Goal: Navigation & Orientation: Find specific page/section

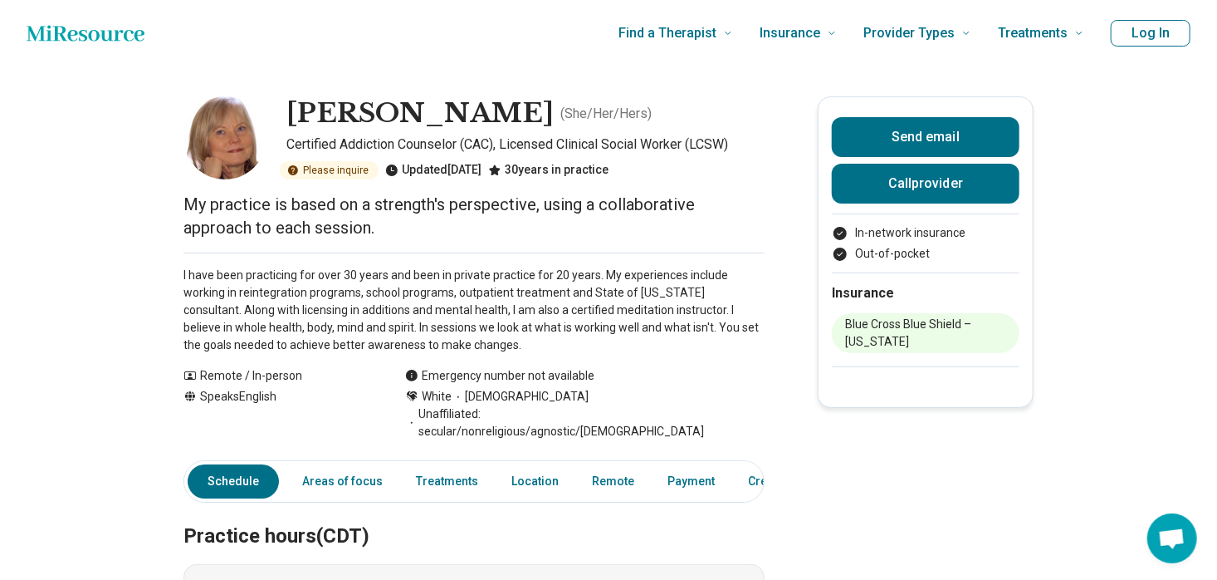
click at [1179, 33] on button "Log In" at bounding box center [1151, 33] width 80 height 27
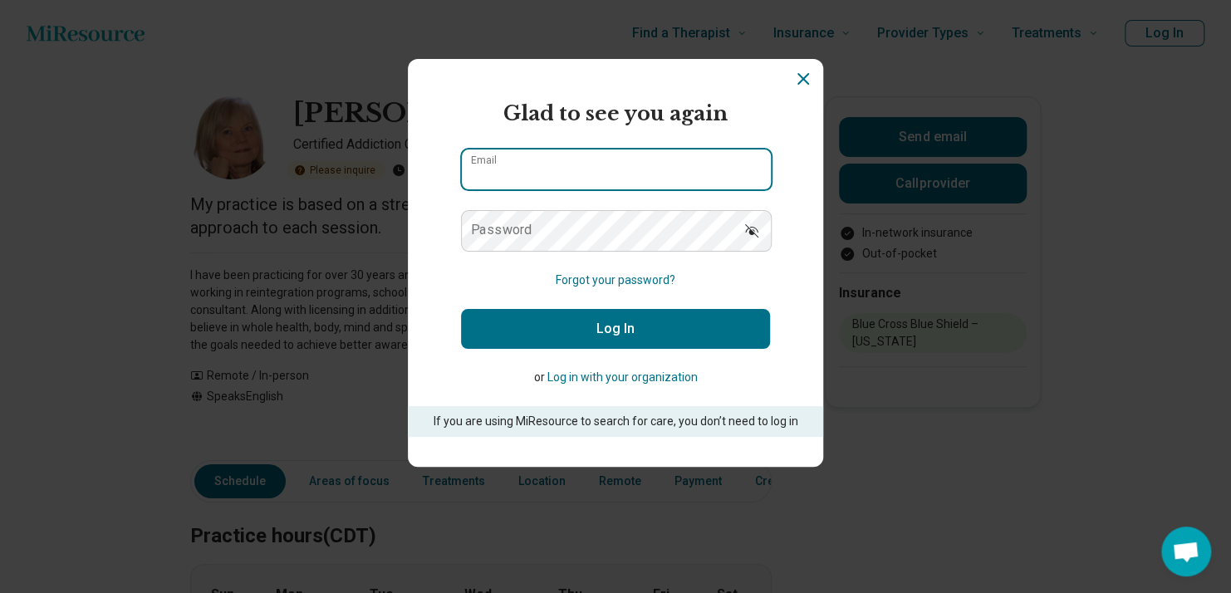
type input "**********"
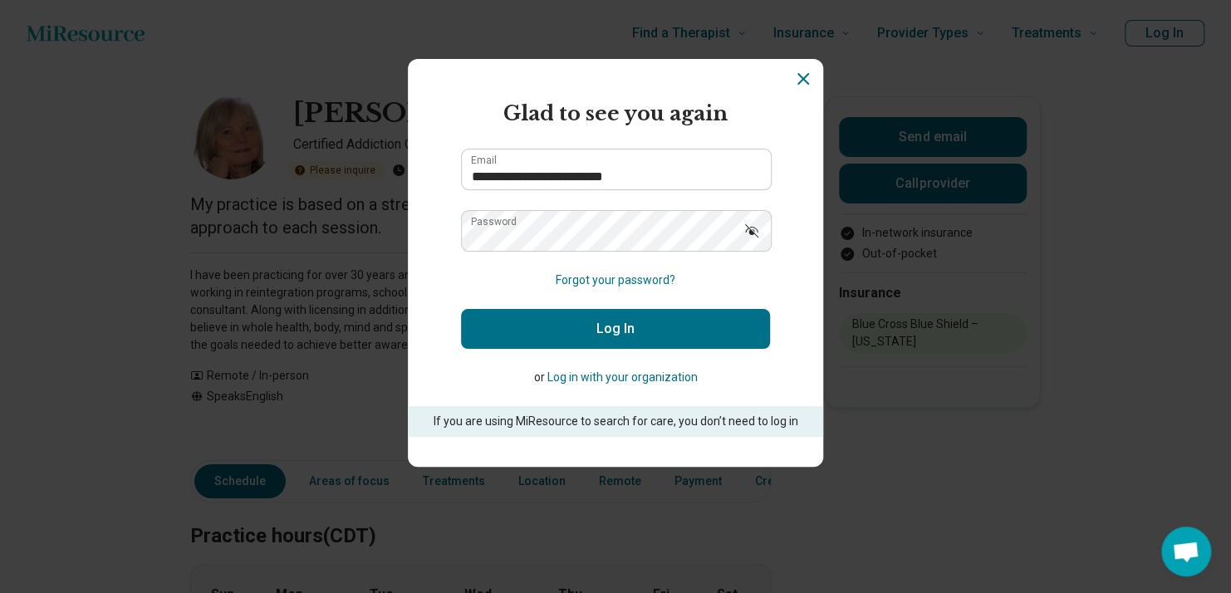
click at [671, 335] on button "Log In" at bounding box center [615, 329] width 309 height 40
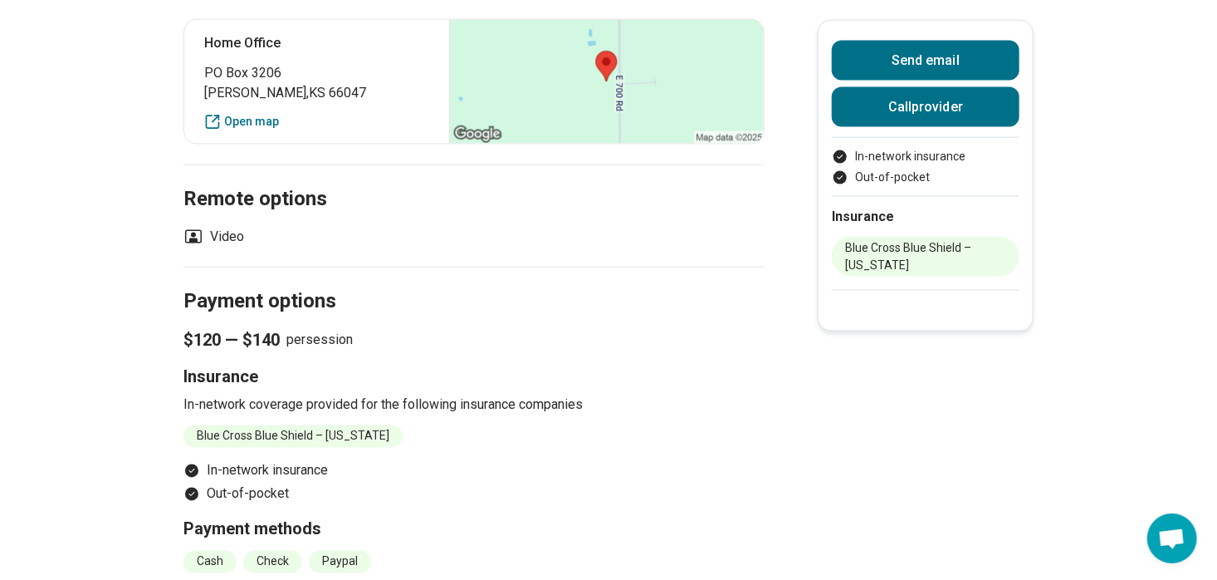
scroll to position [1186, 0]
click at [248, 328] on span "$120 — $140" at bounding box center [232, 339] width 96 height 23
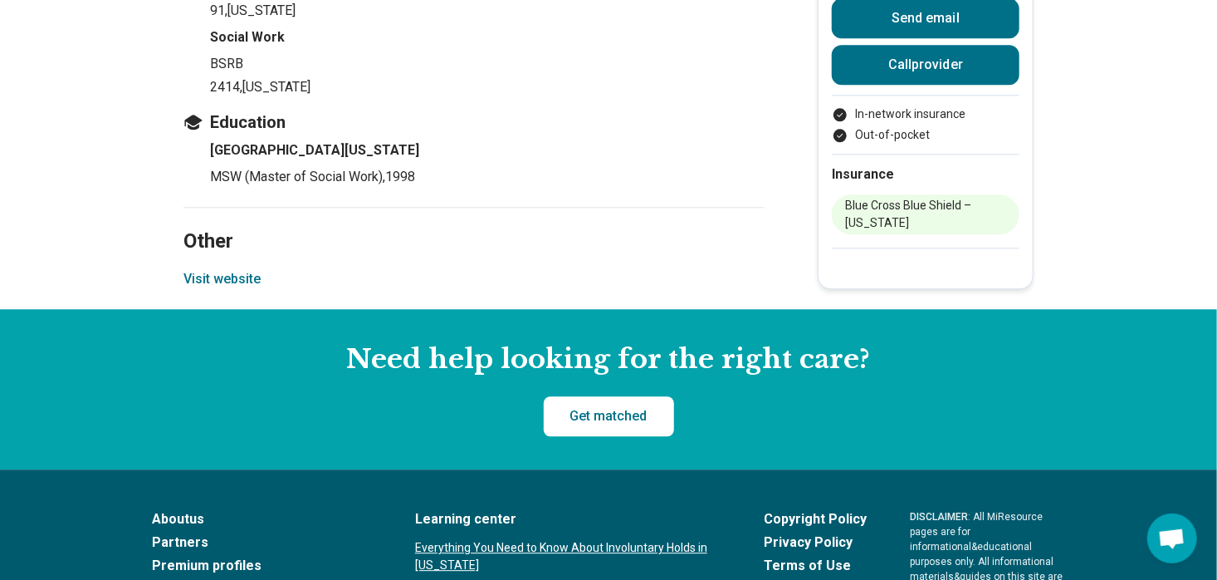
scroll to position [1916, 0]
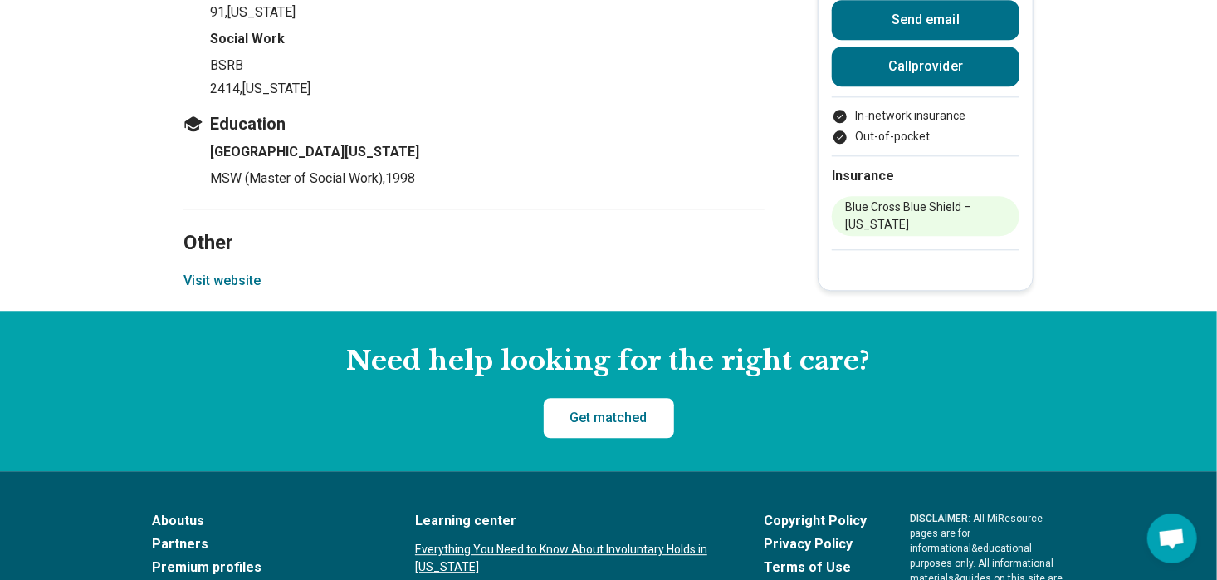
click at [247, 271] on button "Visit website" at bounding box center [222, 281] width 77 height 20
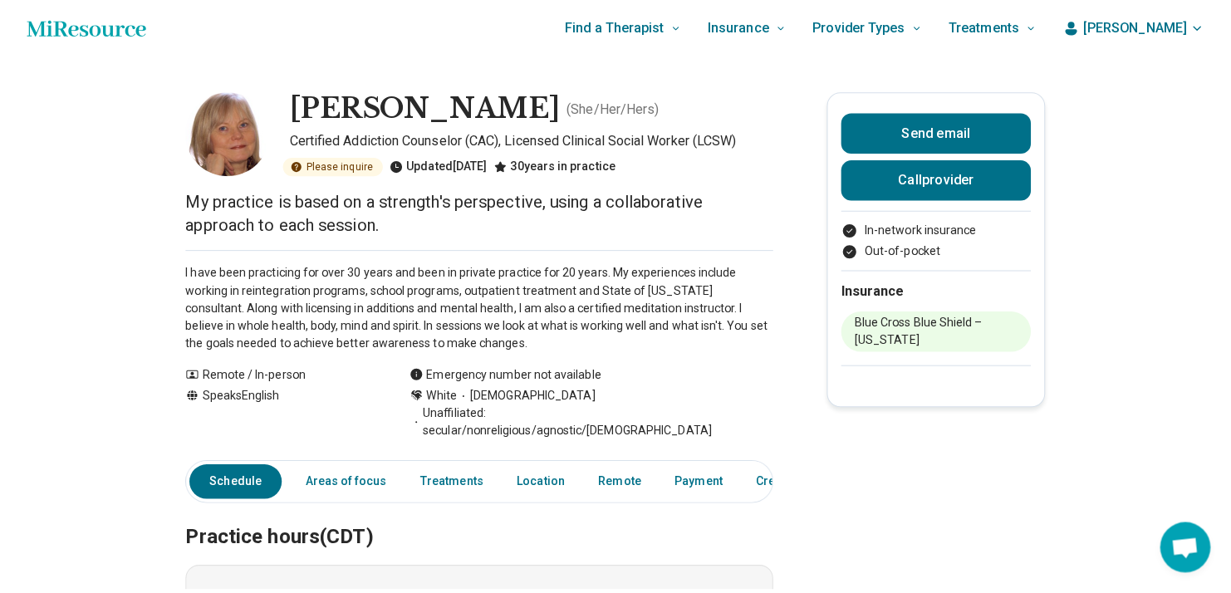
scroll to position [0, 0]
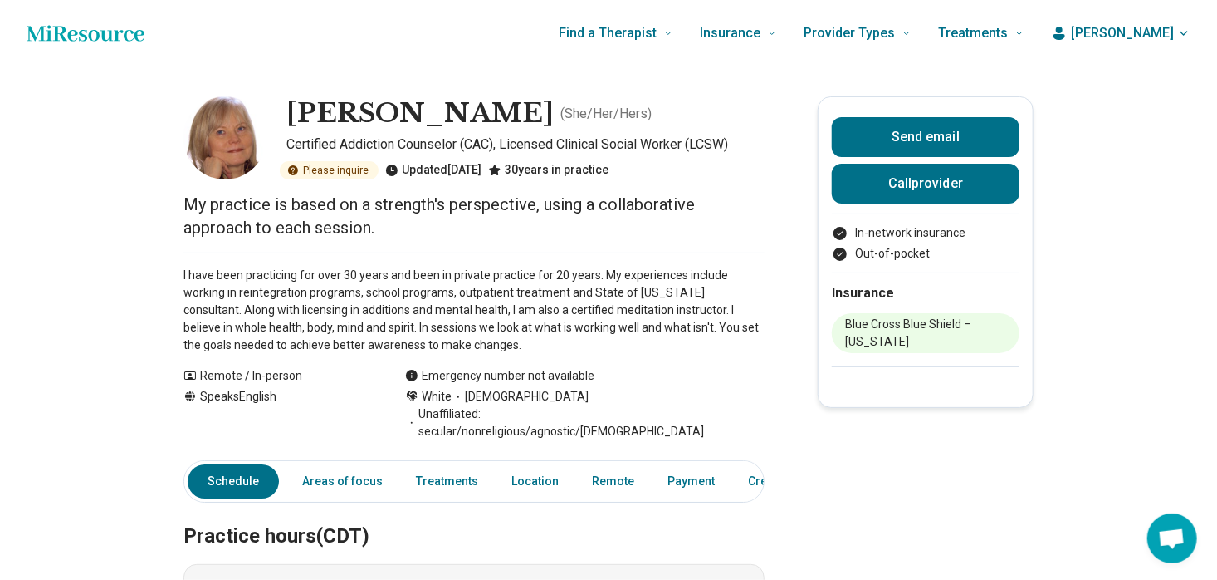
click at [1191, 33] on icon "button" at bounding box center [1183, 33] width 13 height 13
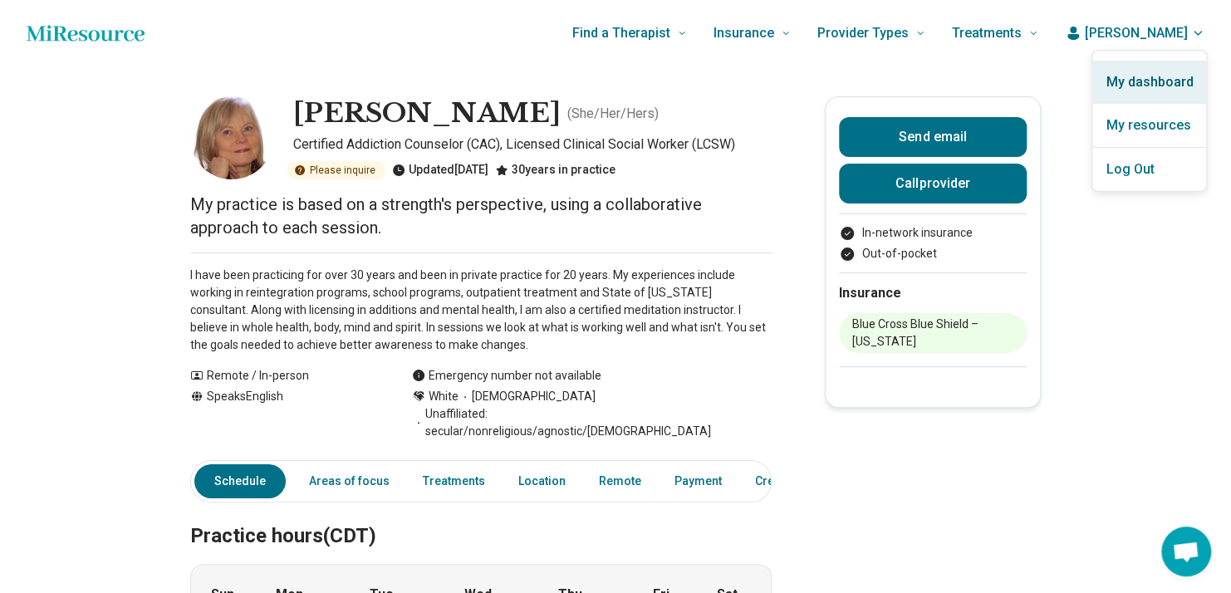
click at [1177, 75] on link "My dashboard" at bounding box center [1149, 82] width 114 height 43
